Goal: Find specific page/section: Find specific page/section

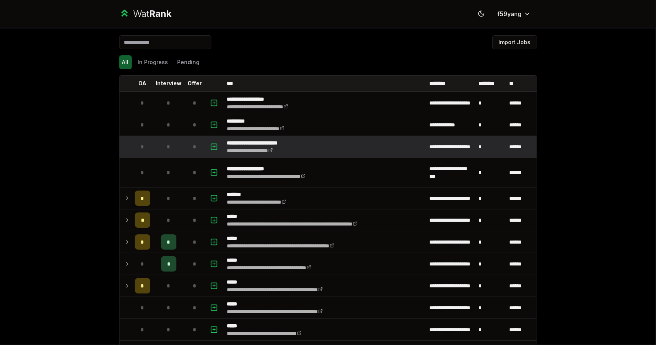
scroll to position [24, 0]
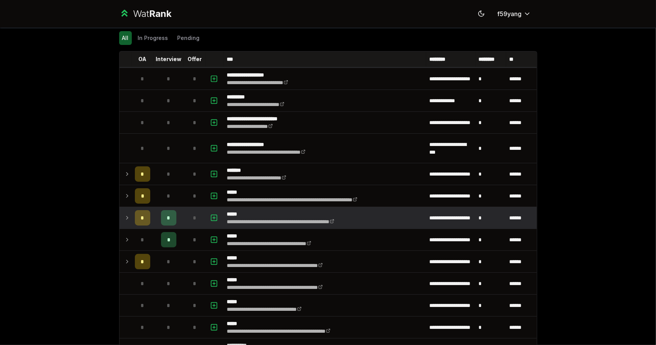
click at [124, 217] on icon at bounding box center [127, 217] width 6 height 9
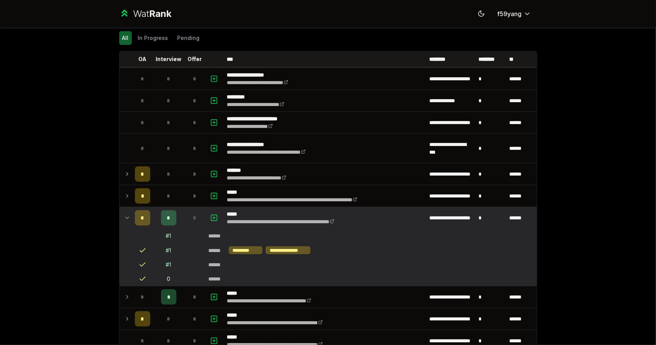
click at [166, 250] on div "# 1" at bounding box center [168, 251] width 5 height 8
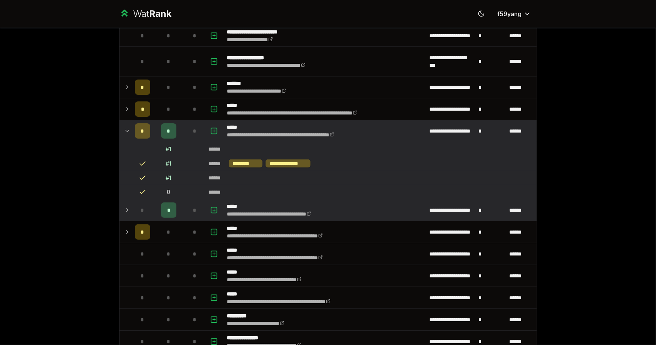
click at [124, 207] on icon at bounding box center [127, 210] width 6 height 9
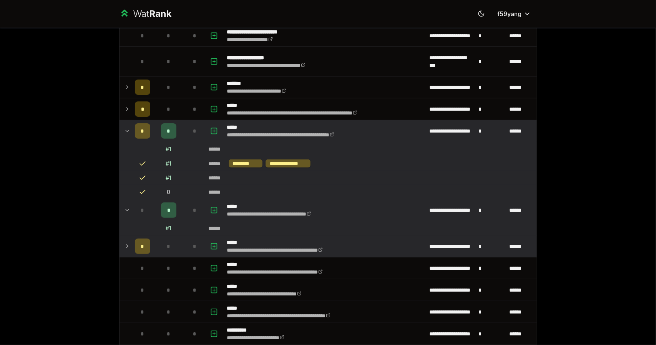
click at [124, 244] on icon at bounding box center [127, 246] width 6 height 9
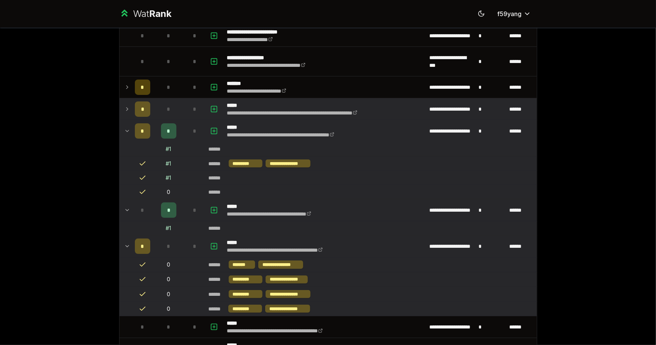
click at [124, 108] on icon at bounding box center [127, 109] width 6 height 9
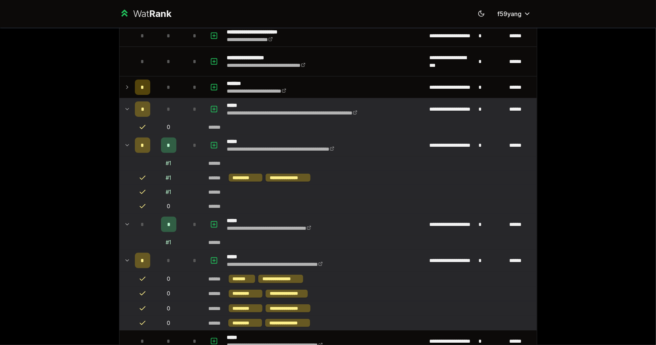
click at [125, 107] on icon at bounding box center [127, 109] width 6 height 9
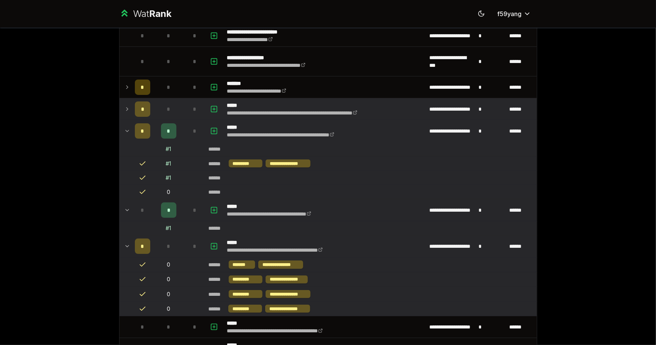
click at [125, 107] on icon at bounding box center [127, 109] width 6 height 9
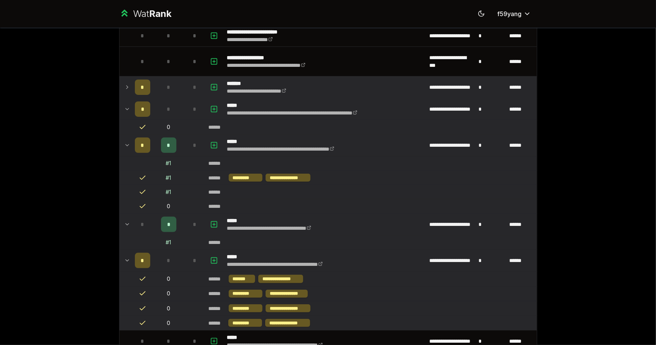
click at [124, 92] on td at bounding box center [126, 88] width 12 height 22
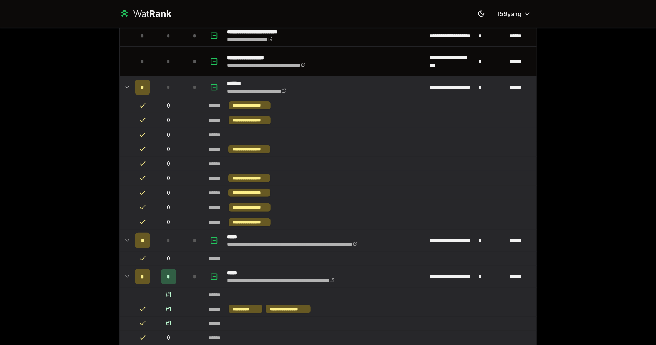
click at [124, 92] on td at bounding box center [126, 88] width 12 height 22
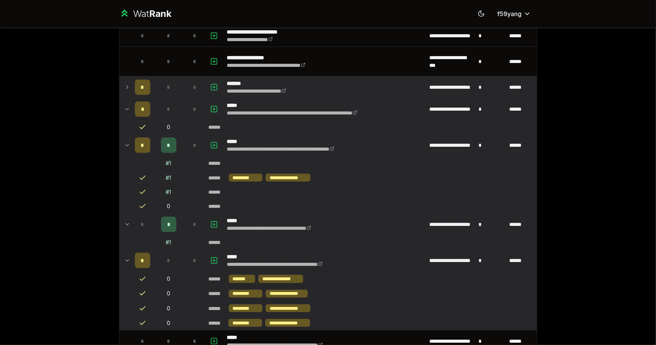
click at [124, 92] on td at bounding box center [126, 88] width 12 height 22
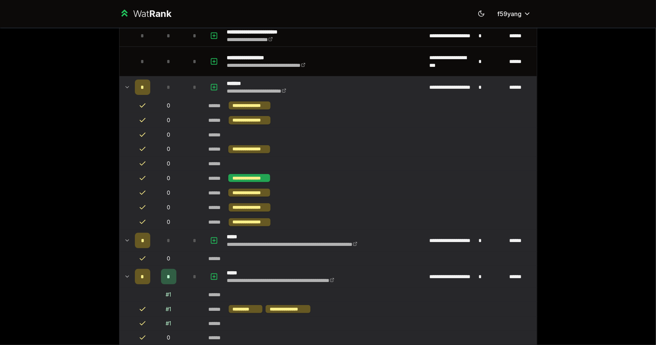
click at [240, 177] on div "**********" at bounding box center [249, 178] width 42 height 8
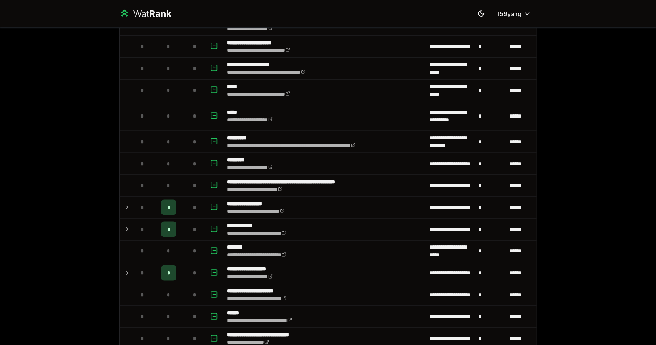
scroll to position [741, 0]
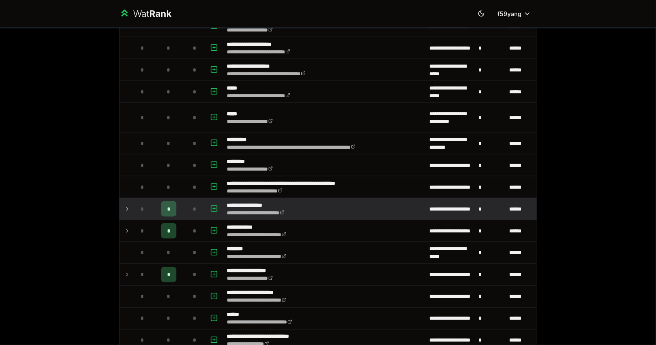
click at [126, 205] on icon at bounding box center [127, 209] width 6 height 9
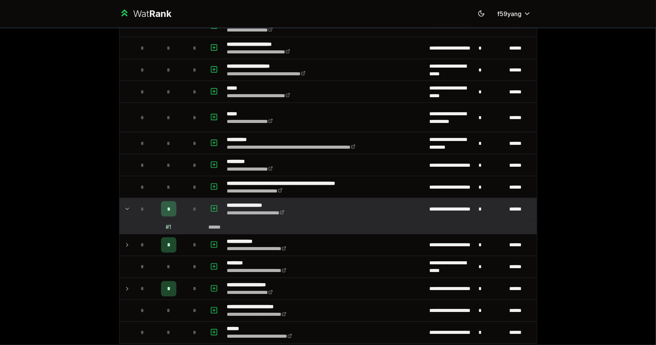
click at [126, 205] on icon at bounding box center [127, 209] width 6 height 9
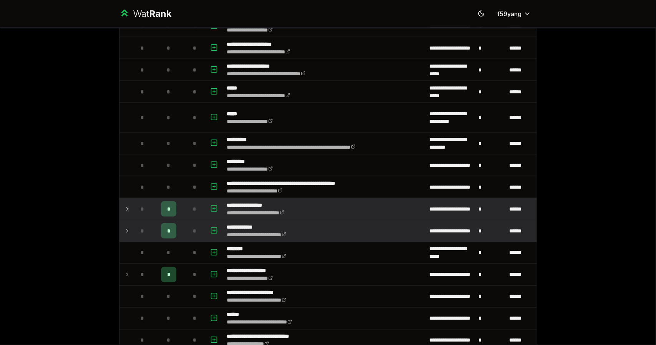
click at [127, 227] on icon at bounding box center [127, 231] width 6 height 9
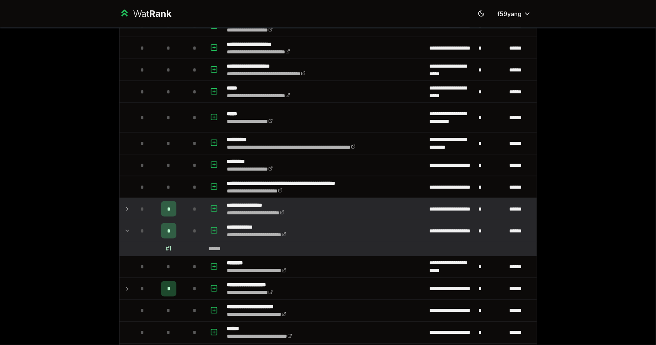
click at [127, 227] on icon at bounding box center [127, 231] width 6 height 9
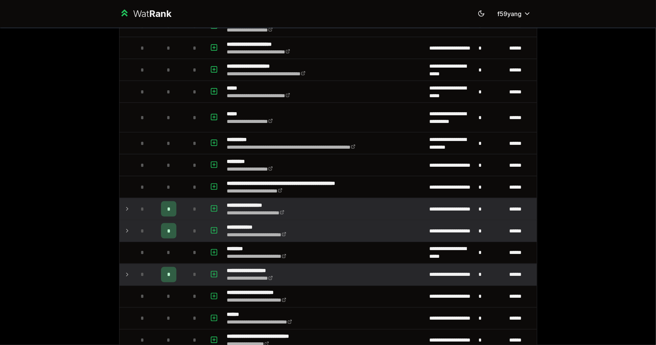
click at [127, 264] on td at bounding box center [126, 275] width 12 height 22
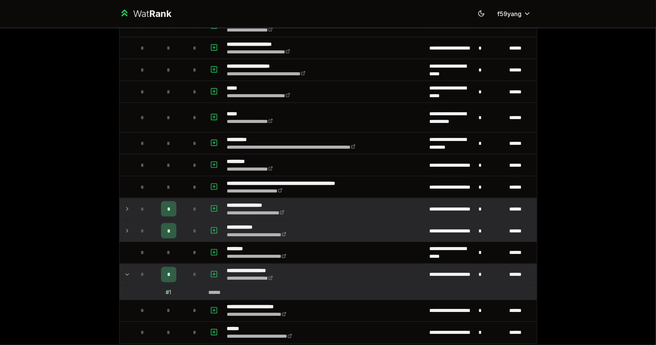
click at [127, 264] on td at bounding box center [126, 275] width 12 height 22
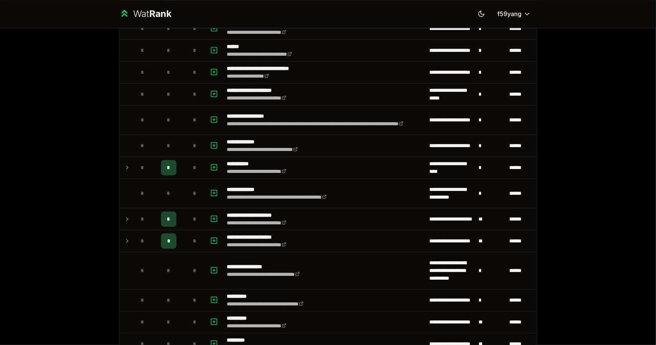
scroll to position [1010, 0]
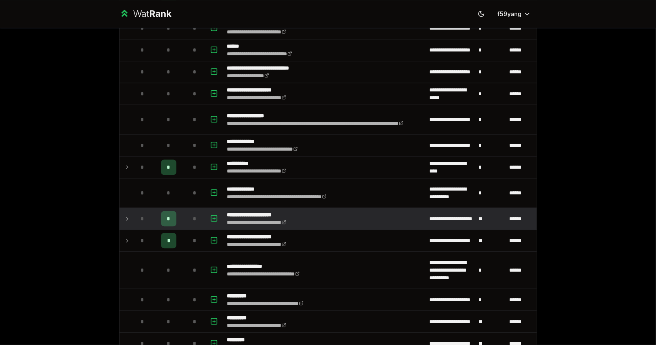
click at [124, 214] on icon at bounding box center [127, 218] width 6 height 9
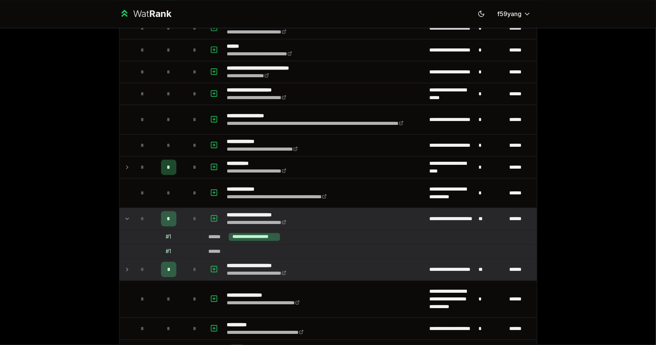
click at [124, 265] on icon at bounding box center [127, 269] width 6 height 9
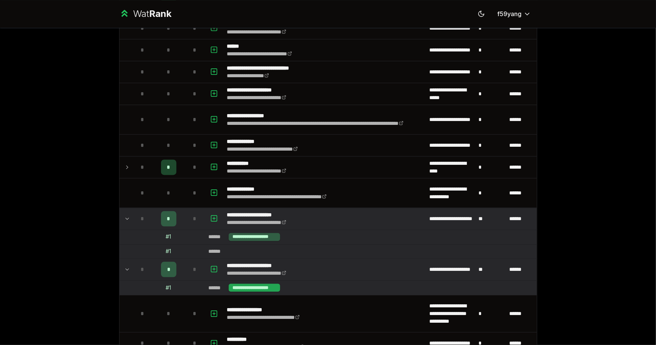
click at [258, 284] on div "**********" at bounding box center [255, 288] width 52 height 8
click at [248, 233] on div "**********" at bounding box center [255, 237] width 52 height 8
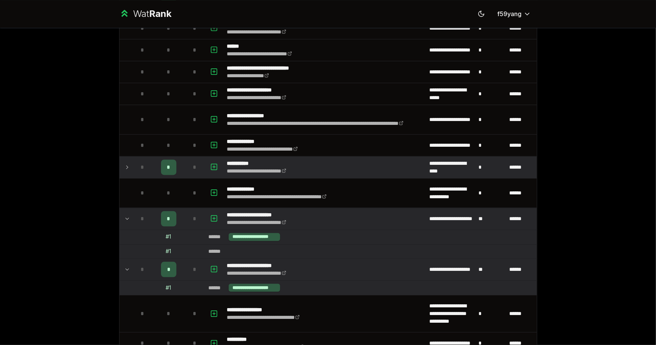
click at [128, 160] on td at bounding box center [126, 168] width 12 height 22
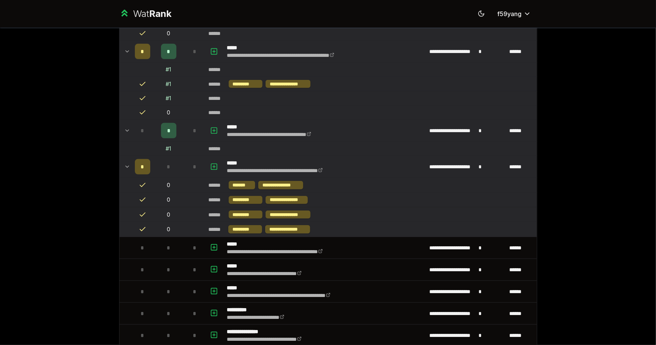
scroll to position [276, 0]
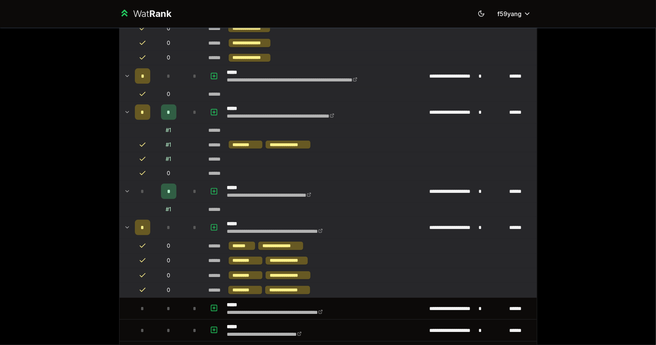
click at [166, 130] on div "# 1" at bounding box center [168, 131] width 5 height 8
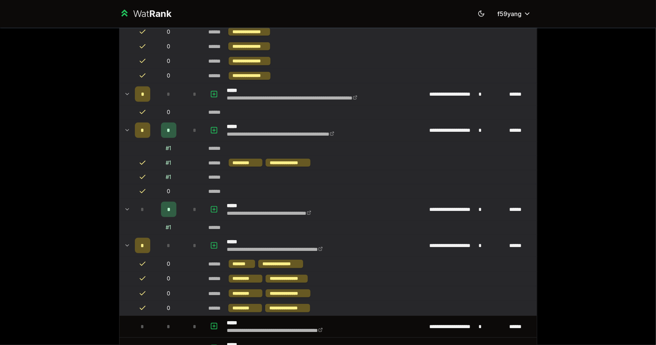
click at [167, 127] on span "*" at bounding box center [168, 131] width 3 height 8
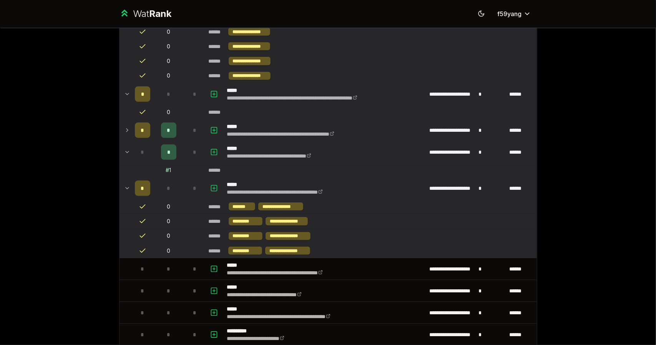
click at [167, 127] on span "*" at bounding box center [168, 131] width 3 height 8
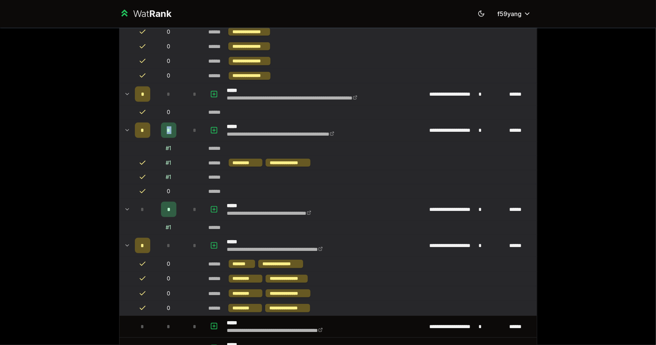
click at [167, 127] on span "*" at bounding box center [168, 131] width 3 height 8
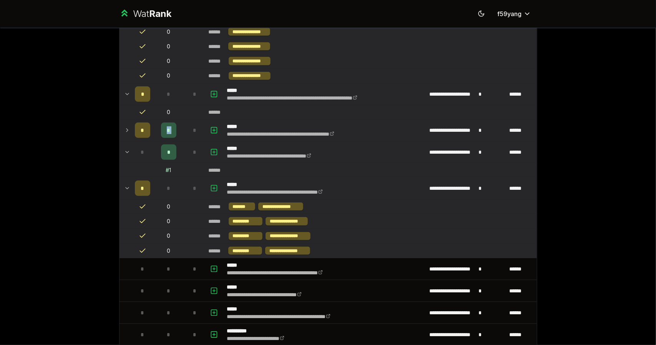
click at [167, 127] on span "*" at bounding box center [168, 131] width 3 height 8
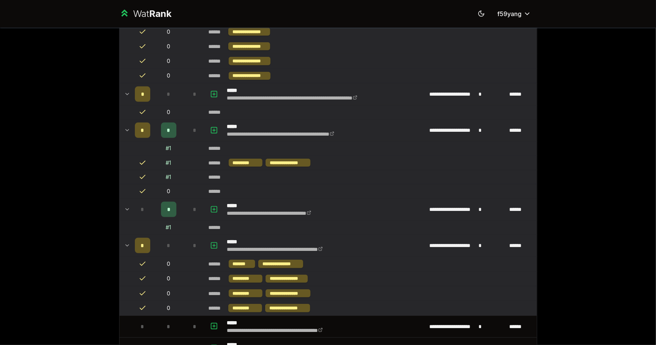
click at [166, 145] on div "# 1" at bounding box center [168, 149] width 5 height 8
click at [149, 144] on td at bounding box center [143, 149] width 22 height 14
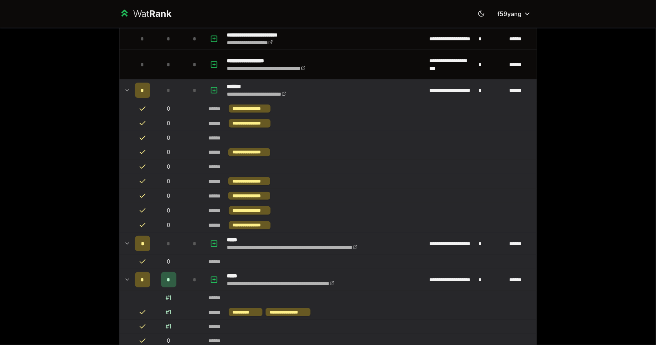
scroll to position [0, 0]
